Goal: Task Accomplishment & Management: Manage account settings

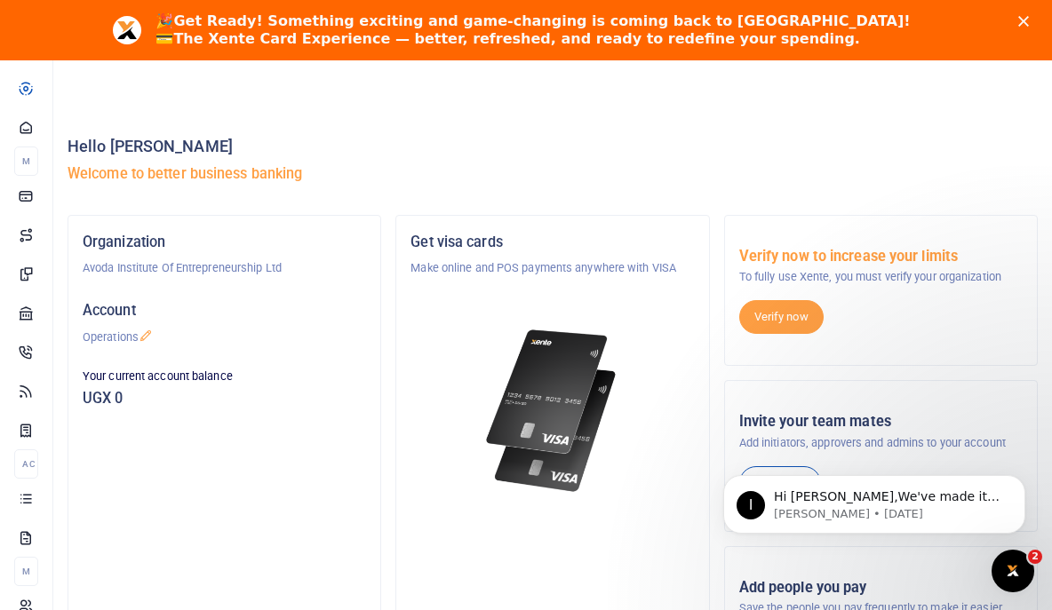
click at [543, 115] on div "Hello Jane Nyambura Gicheru Welcome to better business banking" at bounding box center [553, 164] width 970 height 101
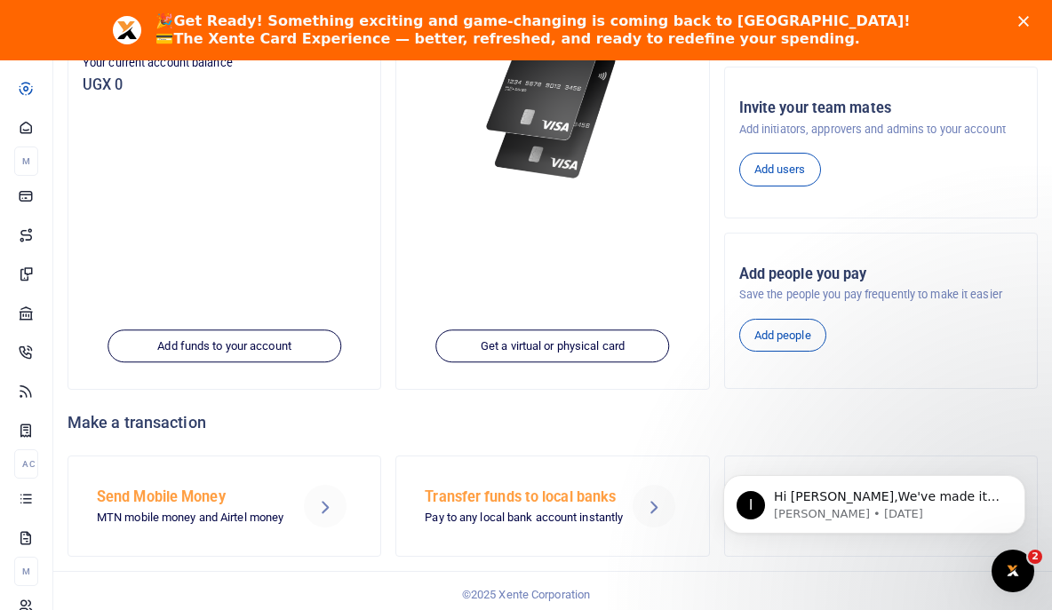
scroll to position [321, 0]
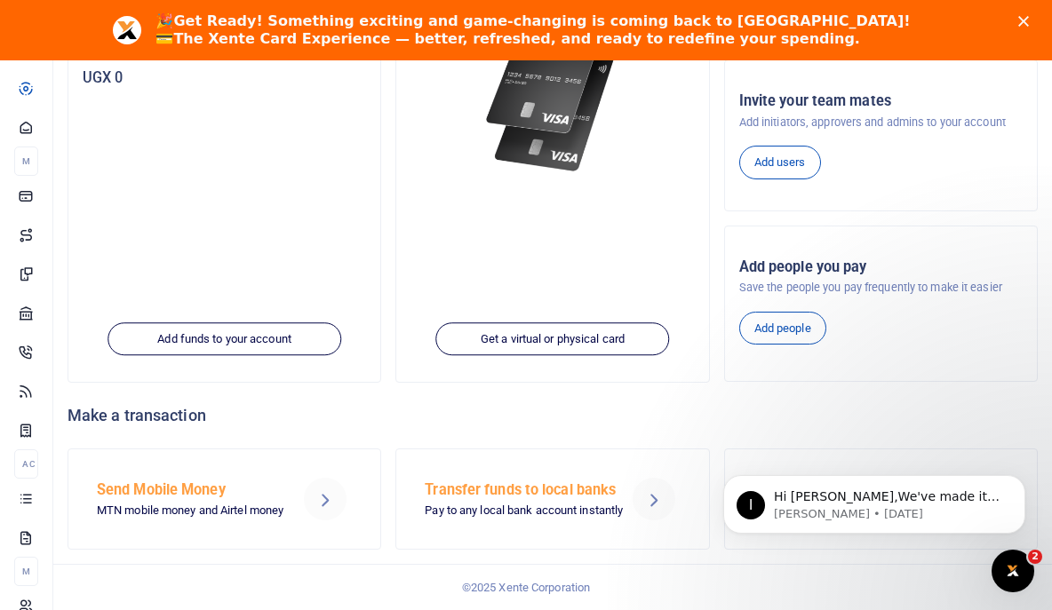
click at [651, 500] on icon at bounding box center [653, 499] width 21 height 21
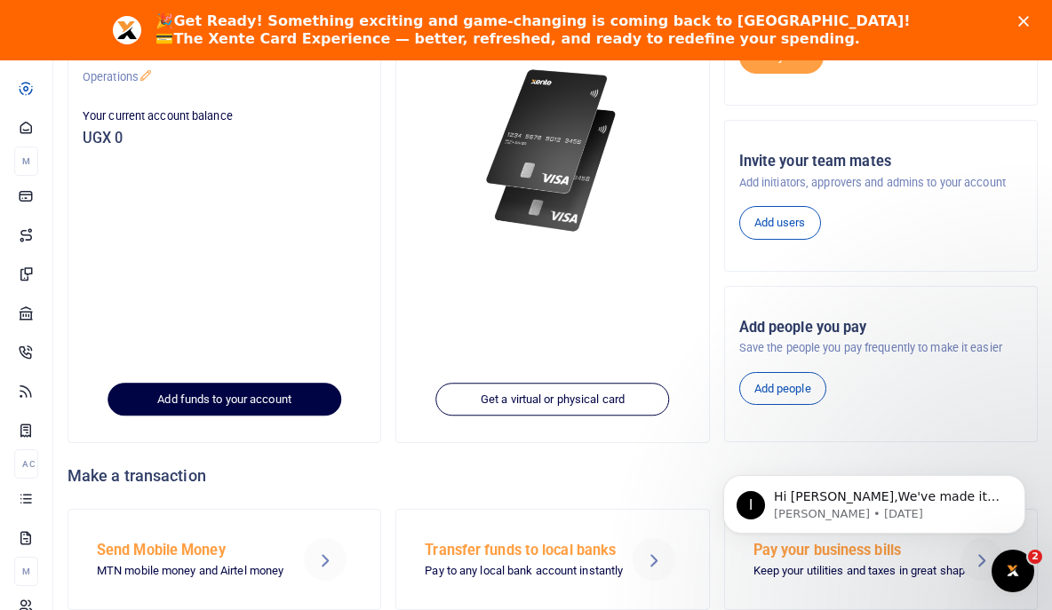
click at [227, 402] on link "Add funds to your account" at bounding box center [225, 400] width 234 height 34
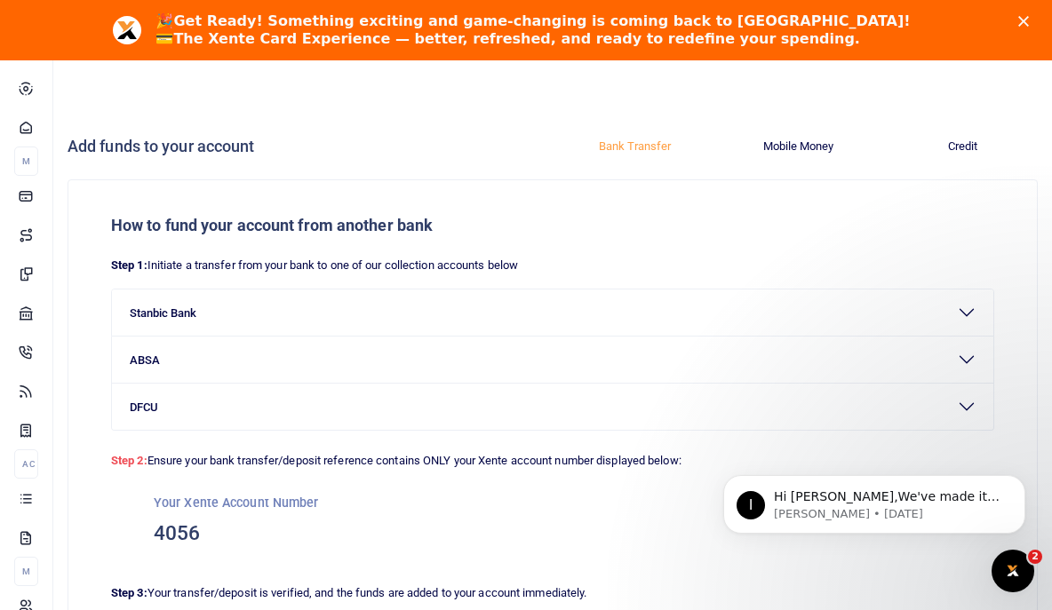
click at [1023, 223] on div "How to fund your account from another bank Step 1: Initiate a transfer from you…" at bounding box center [552, 416] width 968 height 472
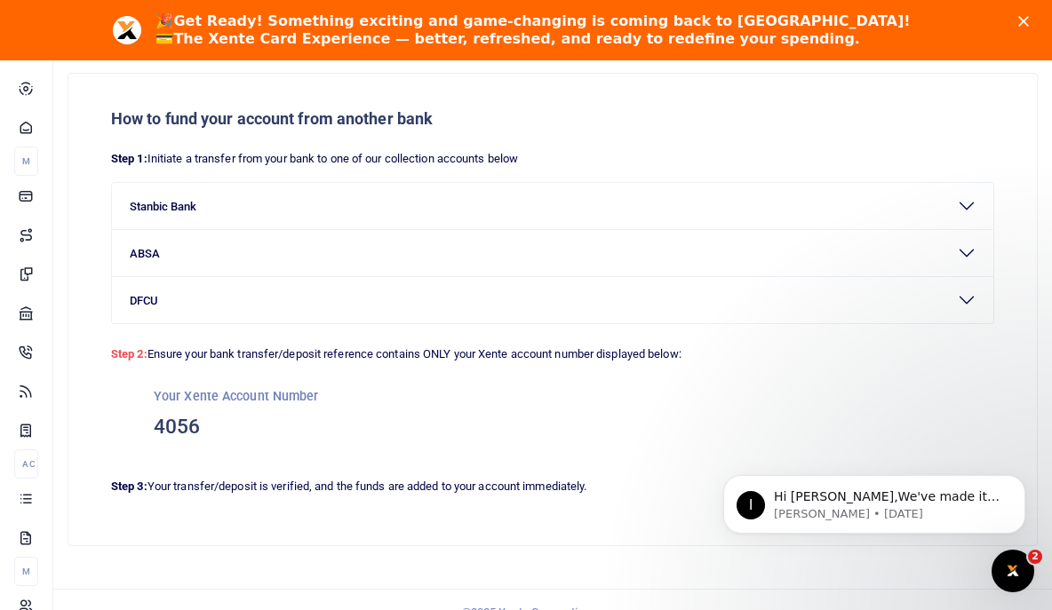
scroll to position [131, 0]
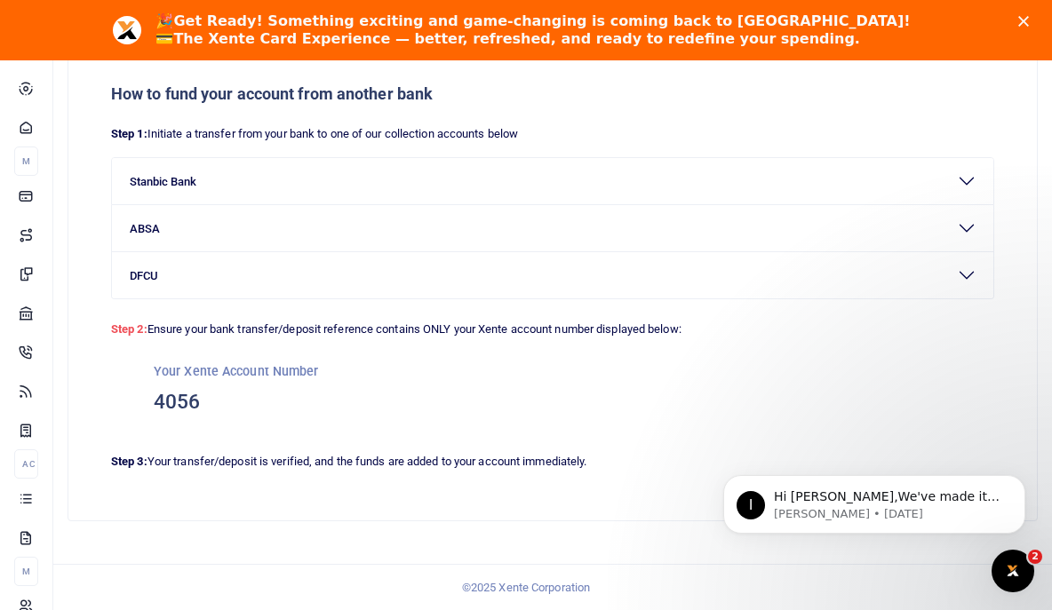
click at [1019, 203] on div "How to fund your account from another bank Step 1: Initiate a transfer from you…" at bounding box center [552, 285] width 968 height 472
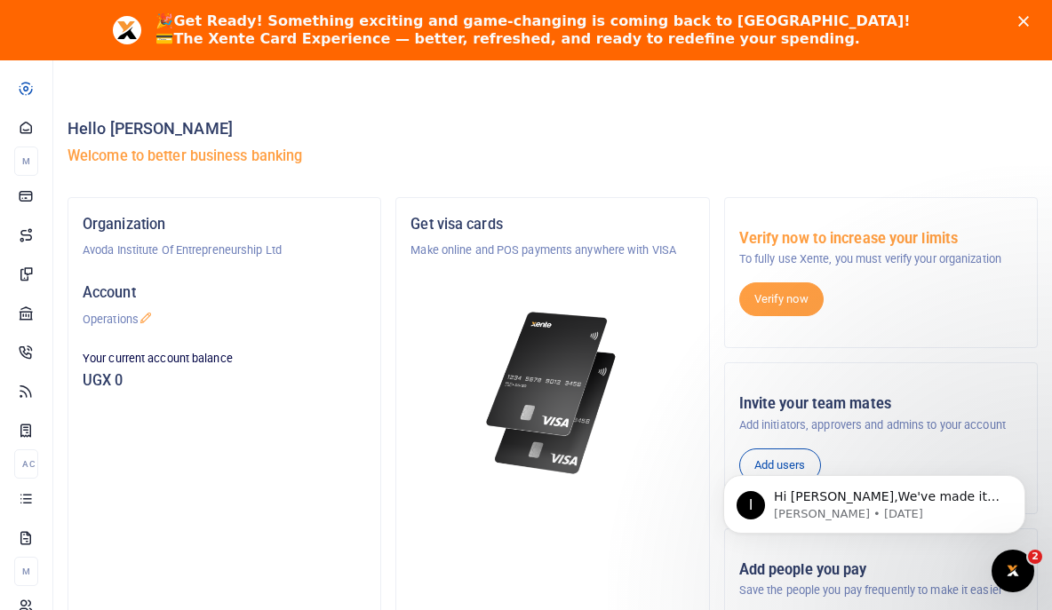
scroll to position [12, 0]
